Goal: Task Accomplishment & Management: Manage account settings

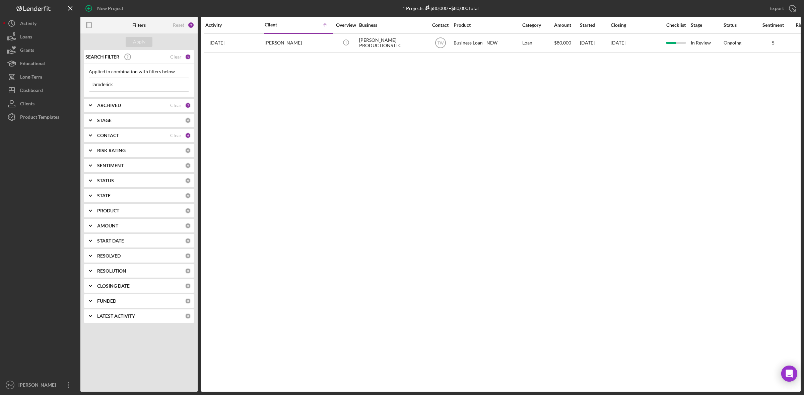
click at [156, 89] on input "laroderick" at bounding box center [139, 84] width 100 height 13
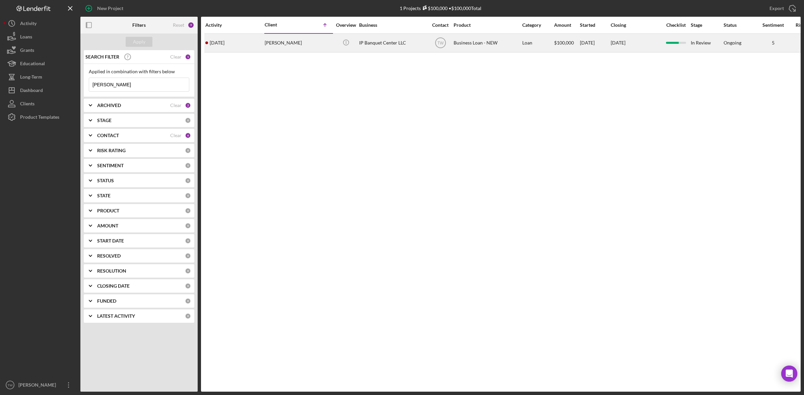
type input "[PERSON_NAME]"
click at [272, 39] on div "[PERSON_NAME]" at bounding box center [297, 43] width 67 height 18
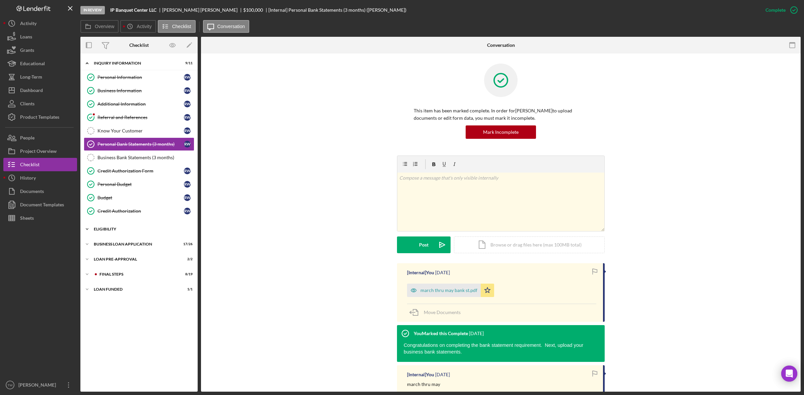
click at [115, 228] on div "Icon/Expander ELIGIBILITY 3 / 4" at bounding box center [138, 229] width 117 height 13
click at [124, 302] on div "BUSINESS LOAN APPLICATION" at bounding box center [141, 302] width 95 height 4
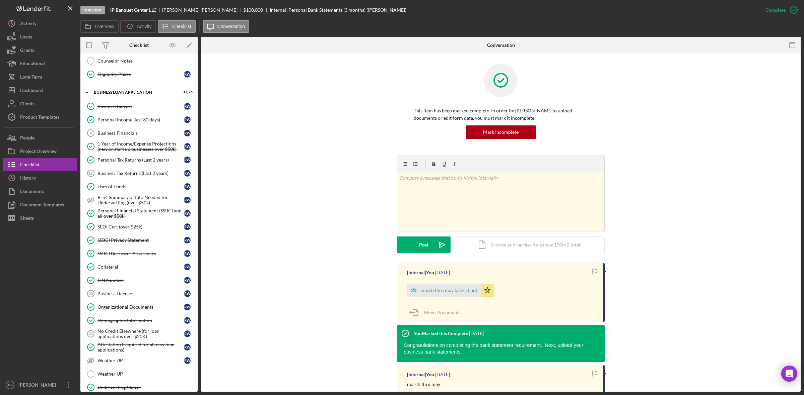
scroll to position [324, 0]
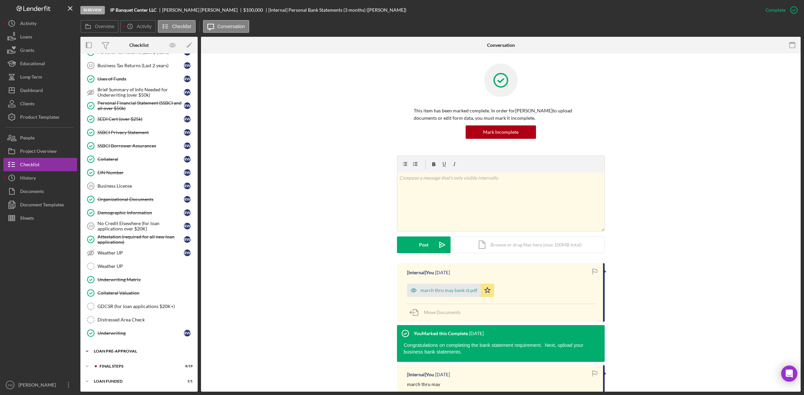
click at [118, 355] on div "Icon/Expander LOAN PRE-APPROVAL 2 / 2" at bounding box center [138, 351] width 117 height 13
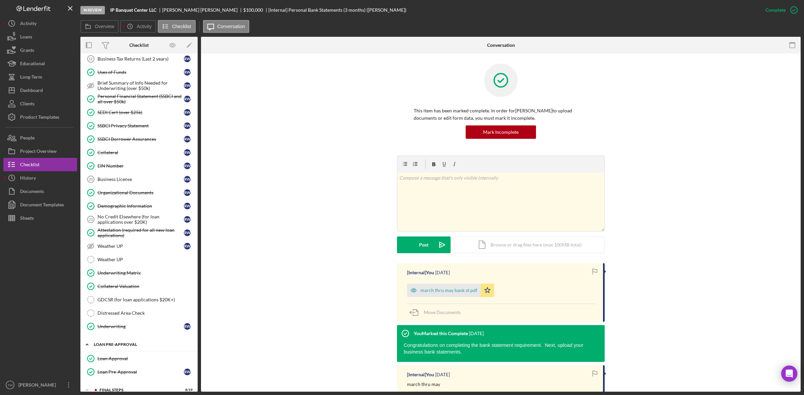
scroll to position [355, 0]
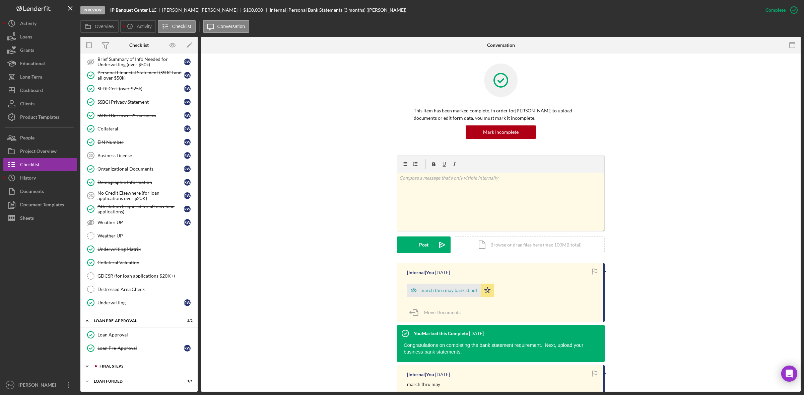
click at [119, 366] on div "FINAL STEPS" at bounding box center [144, 367] width 90 height 4
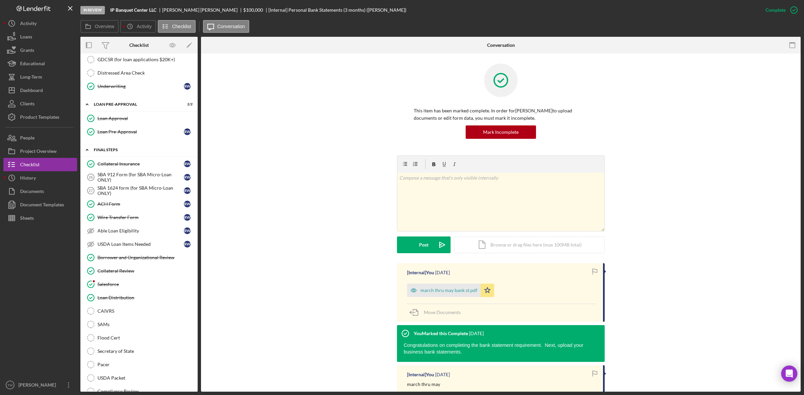
scroll to position [616, 0]
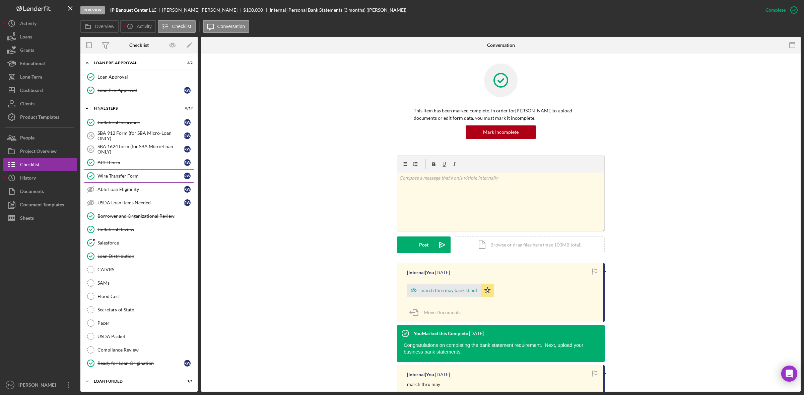
click at [160, 177] on link "Wire Transfer Form Wire Transfer Form R W" at bounding box center [139, 175] width 110 height 13
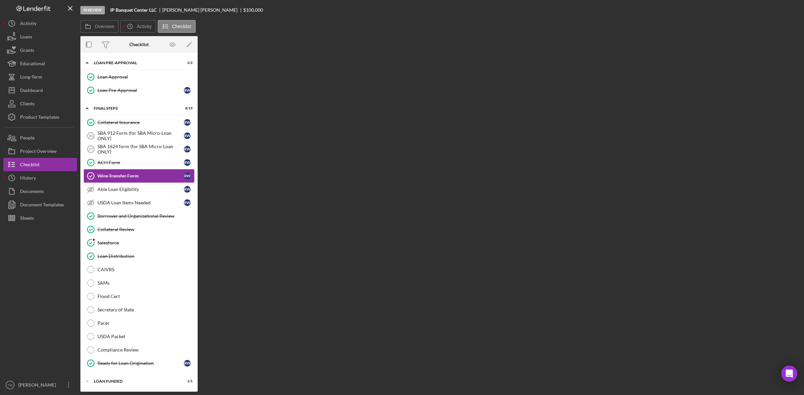
scroll to position [615, 0]
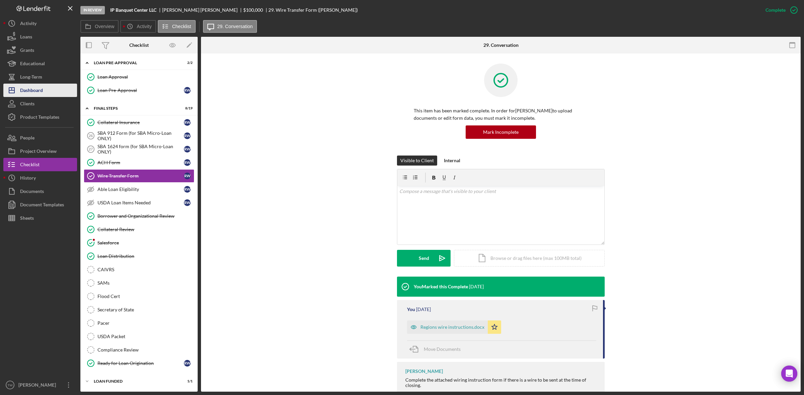
click at [40, 92] on div "Dashboard" at bounding box center [31, 91] width 23 height 15
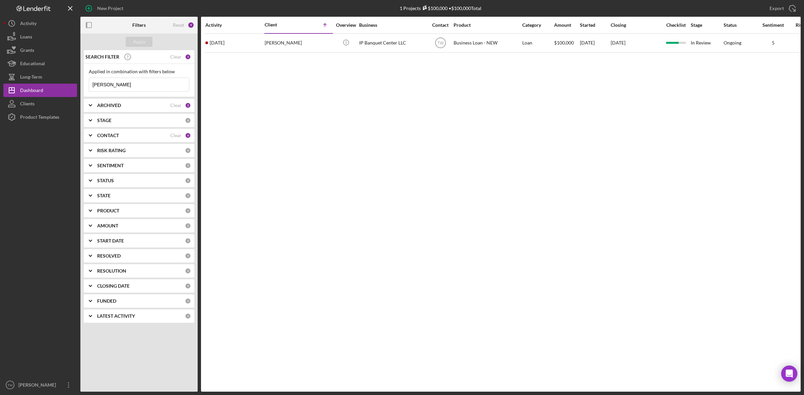
click at [126, 83] on input "[PERSON_NAME]" at bounding box center [139, 84] width 100 height 13
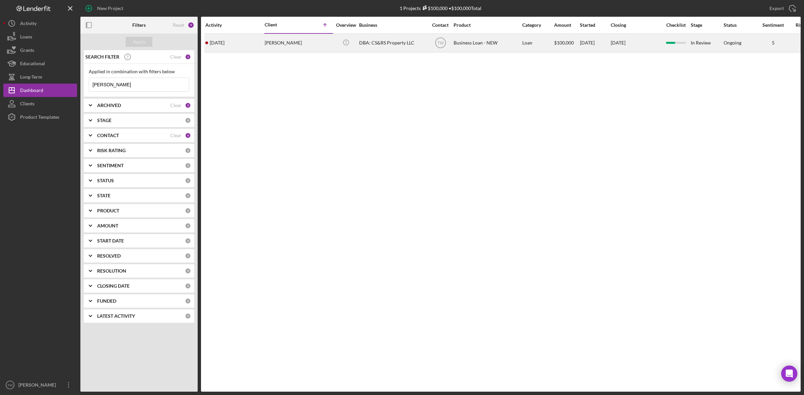
type input "[PERSON_NAME]"
click at [312, 51] on div "[PERSON_NAME]" at bounding box center [297, 43] width 67 height 18
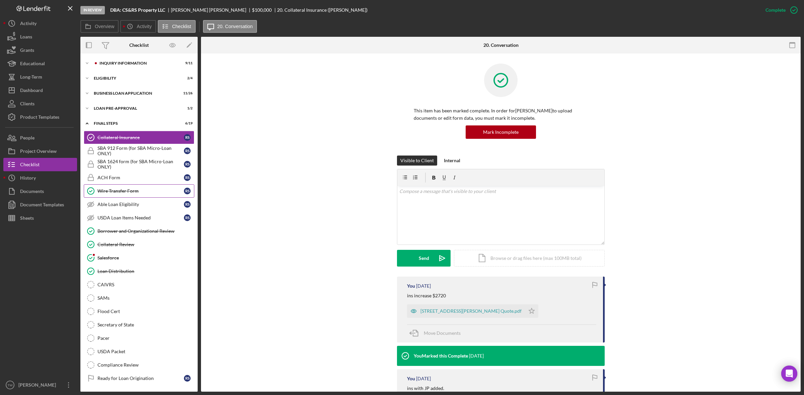
click at [133, 193] on div "Wire Transfer Form" at bounding box center [140, 190] width 86 height 5
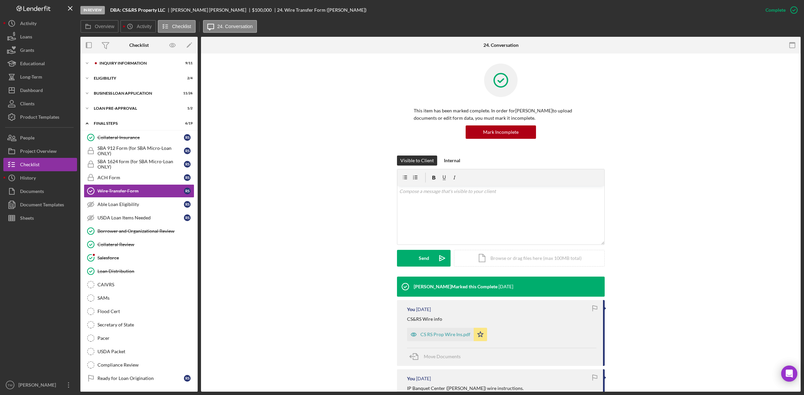
scroll to position [96, 0]
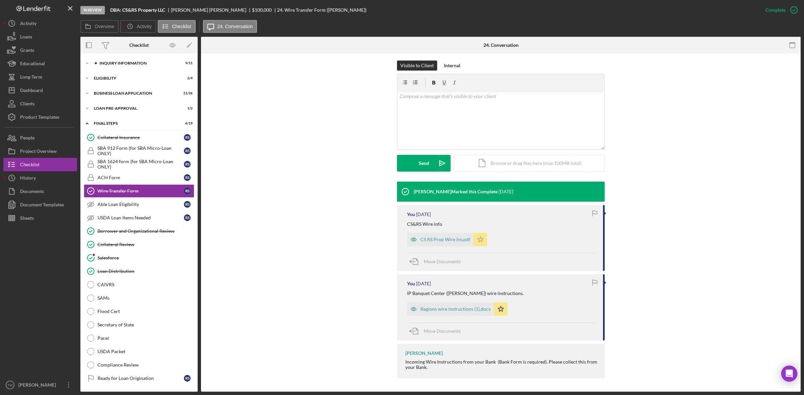
click at [479, 240] on polygon "button" at bounding box center [480, 239] width 6 height 5
click at [503, 313] on icon "Icon/Star" at bounding box center [500, 309] width 13 height 13
click at [427, 164] on div "Upload" at bounding box center [423, 163] width 15 height 17
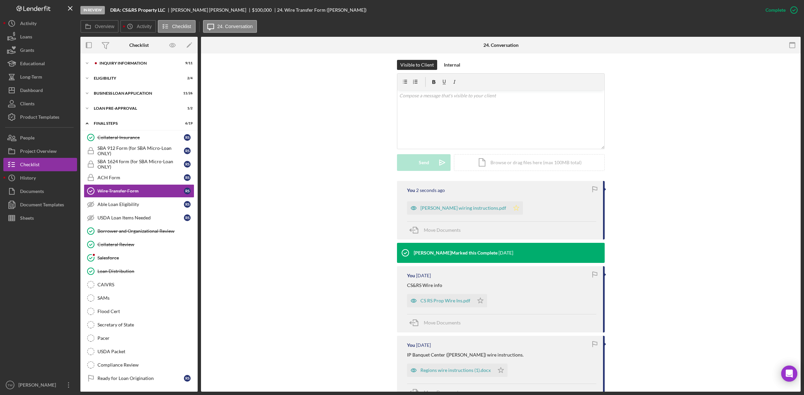
click at [509, 207] on icon "Icon/Star" at bounding box center [515, 208] width 13 height 13
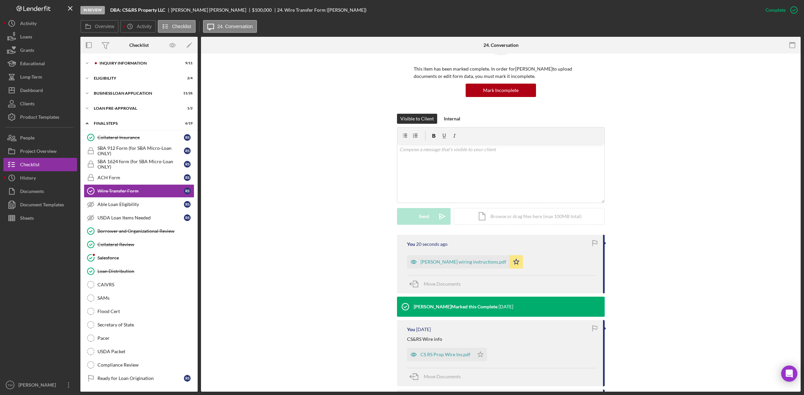
scroll to position [84, 0]
